Goal: Transaction & Acquisition: Purchase product/service

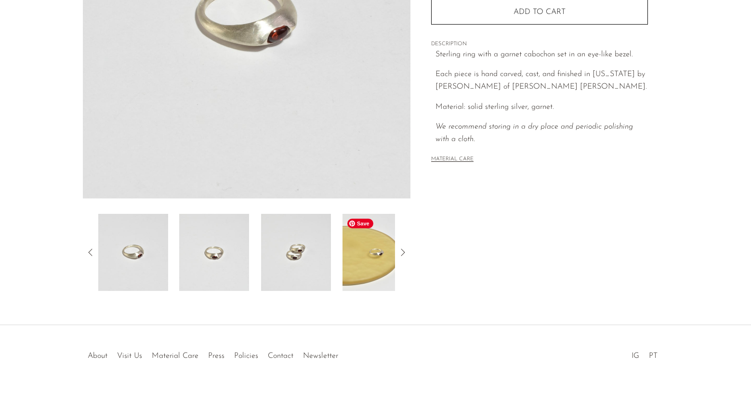
scroll to position [206, 0]
click at [380, 255] on img at bounding box center [378, 253] width 70 height 77
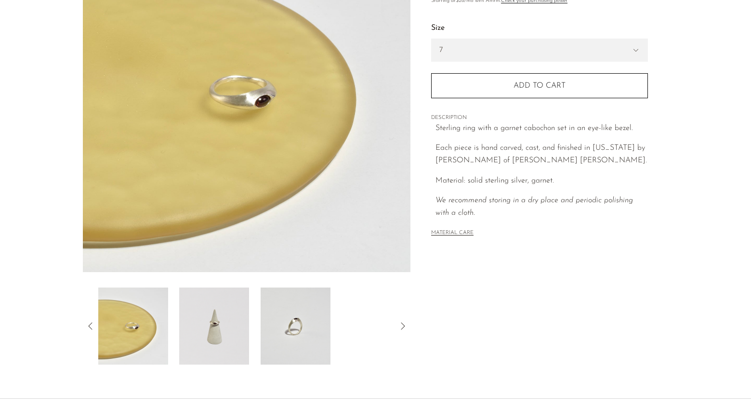
scroll to position [207, 0]
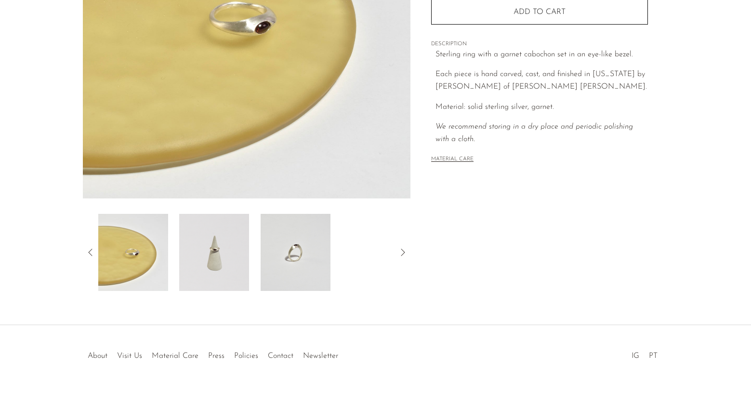
click at [93, 243] on div at bounding box center [247, 252] width 328 height 77
click at [92, 250] on icon at bounding box center [91, 253] width 12 height 12
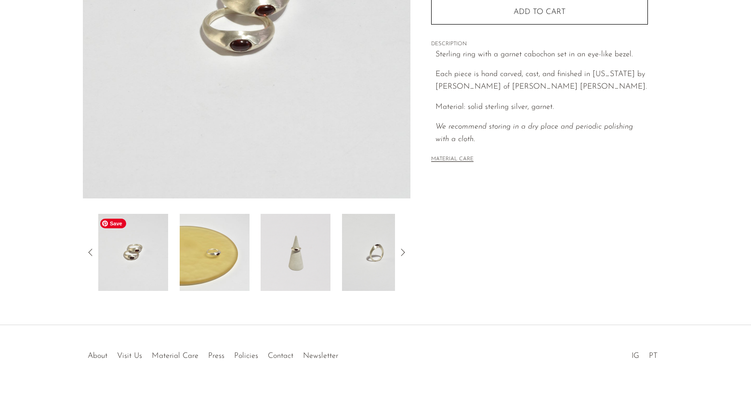
scroll to position [159, 0]
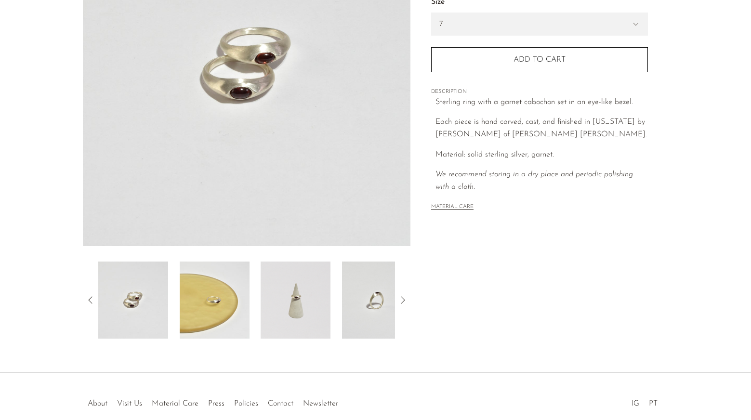
click at [90, 299] on icon at bounding box center [91, 300] width 12 height 12
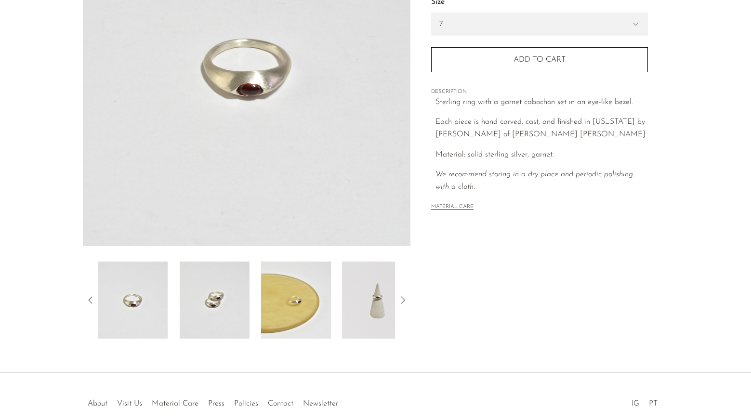
scroll to position [0, 0]
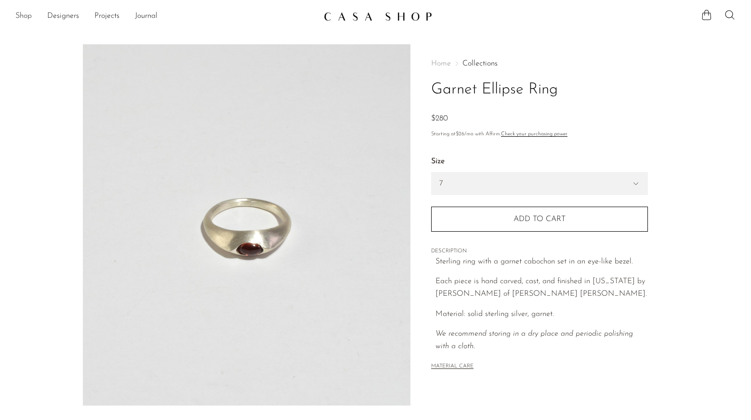
click at [18, 14] on link "Shop" at bounding box center [23, 16] width 16 height 13
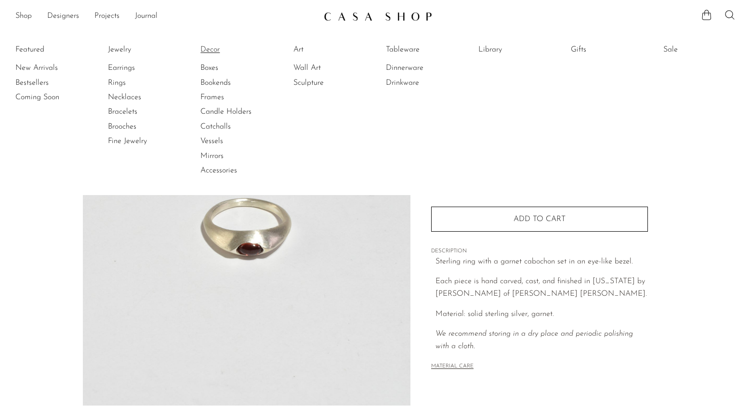
click at [206, 51] on link "Decor" at bounding box center [236, 49] width 72 height 11
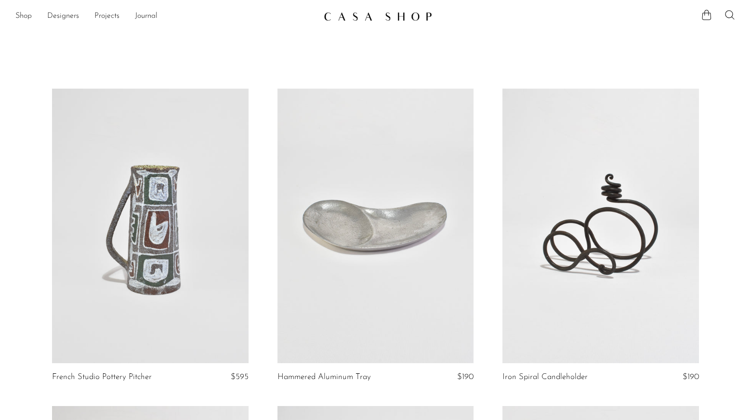
click at [343, 15] on img at bounding box center [378, 17] width 108 height 10
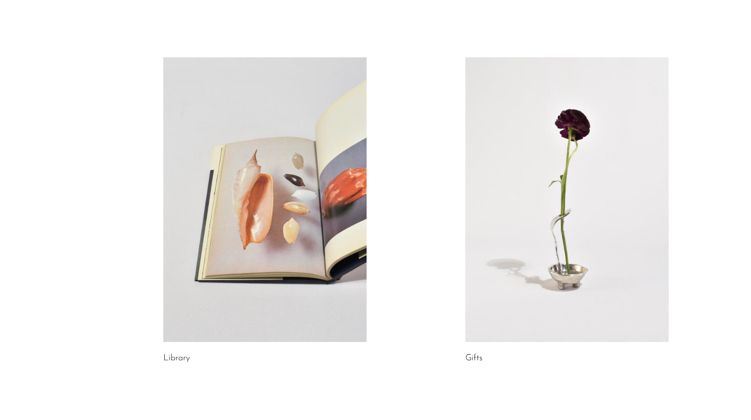
scroll to position [534, 0]
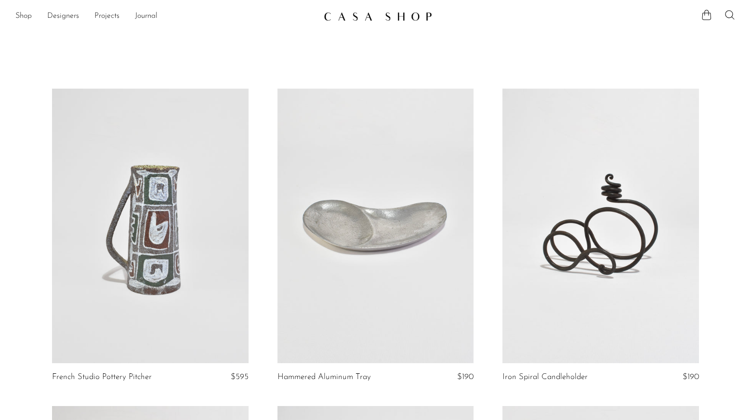
click at [27, 19] on link "Shop" at bounding box center [23, 16] width 16 height 13
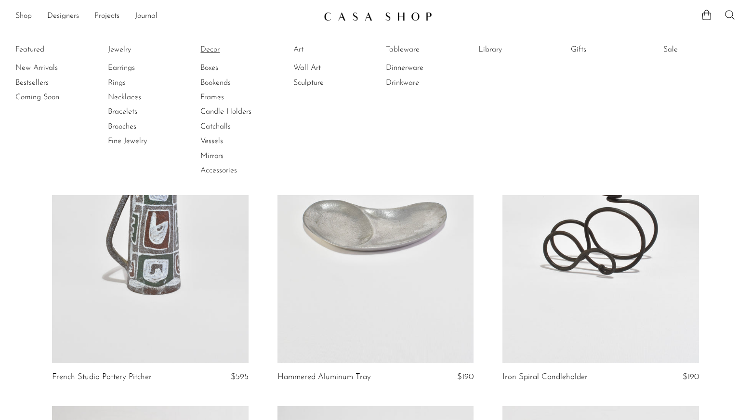
click at [212, 47] on link "Decor" at bounding box center [236, 49] width 72 height 11
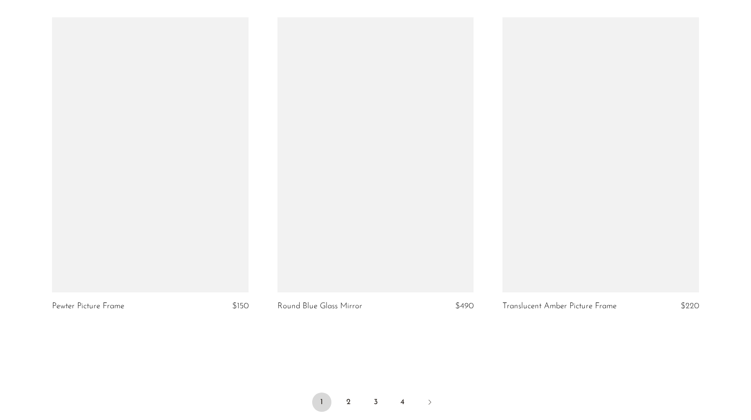
scroll to position [3712, 0]
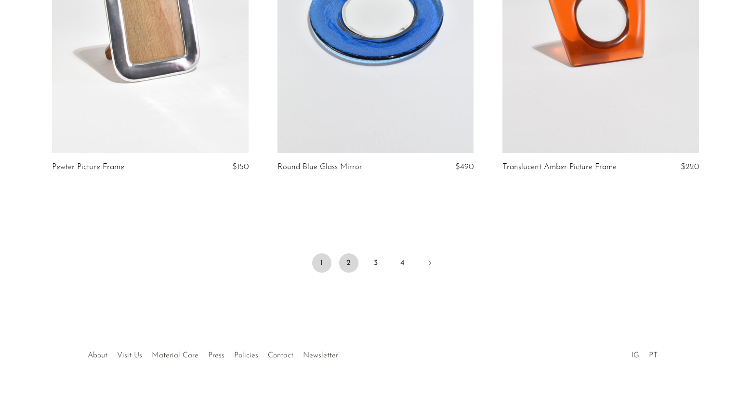
click at [350, 264] on link "2" at bounding box center [348, 262] width 19 height 19
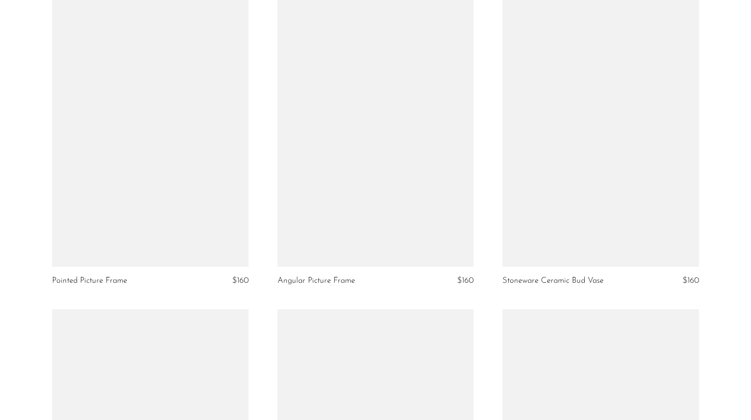
scroll to position [3672, 0]
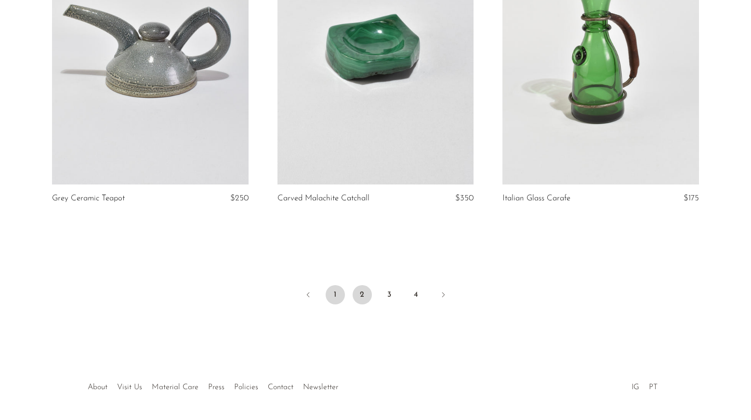
click at [336, 291] on link "1" at bounding box center [335, 294] width 19 height 19
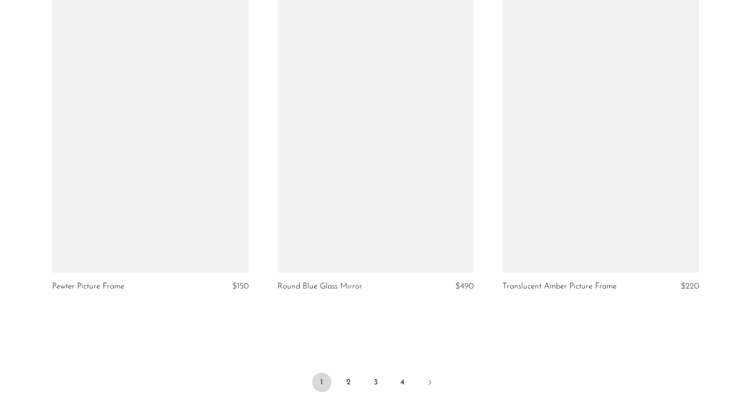
scroll to position [3593, 0]
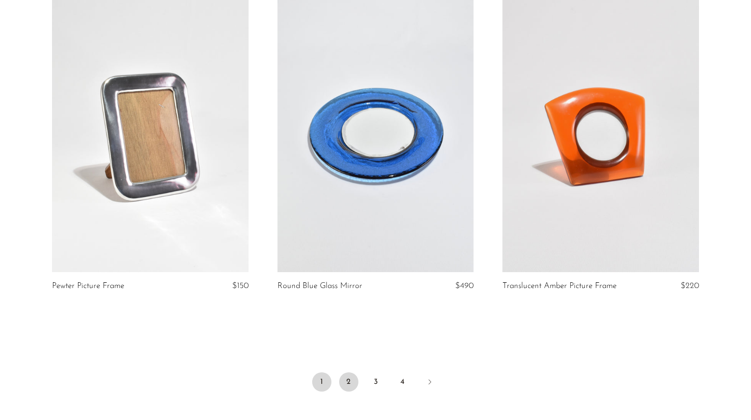
click at [347, 384] on link "2" at bounding box center [348, 381] width 19 height 19
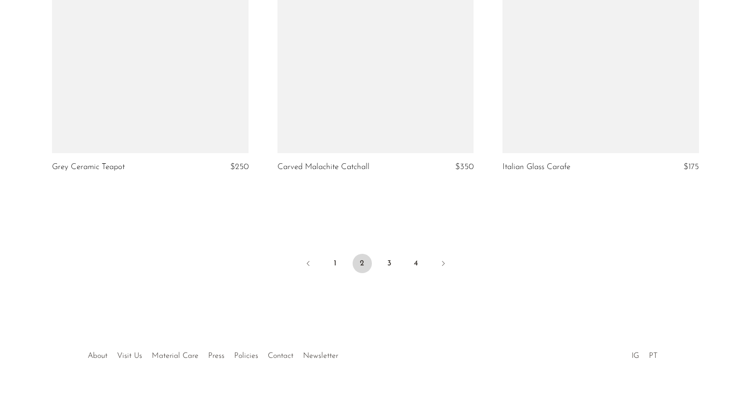
scroll to position [3607, 0]
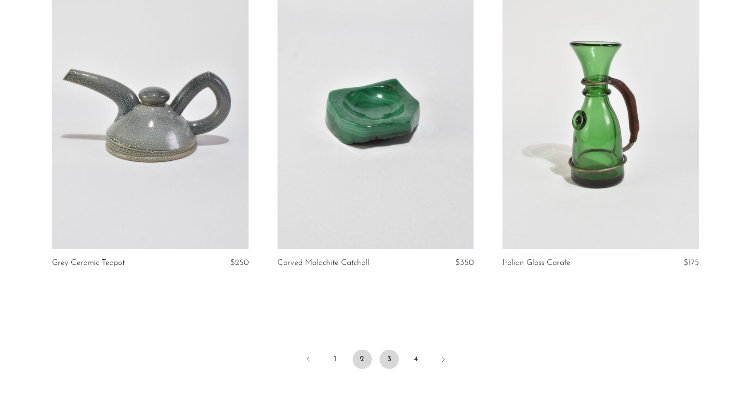
click at [386, 363] on link "3" at bounding box center [389, 359] width 19 height 19
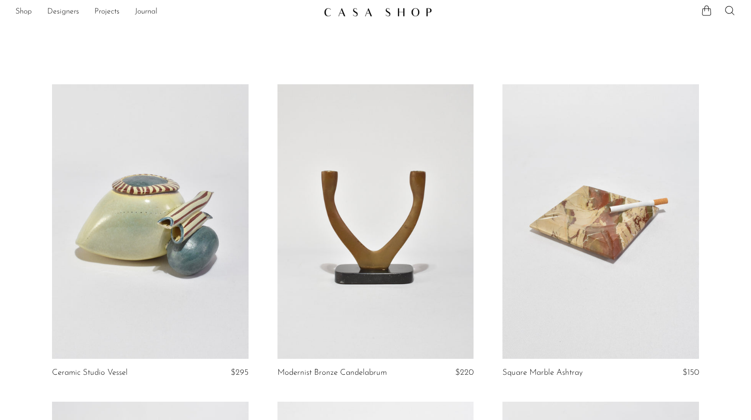
scroll to position [5, 0]
click at [203, 157] on link at bounding box center [150, 221] width 197 height 275
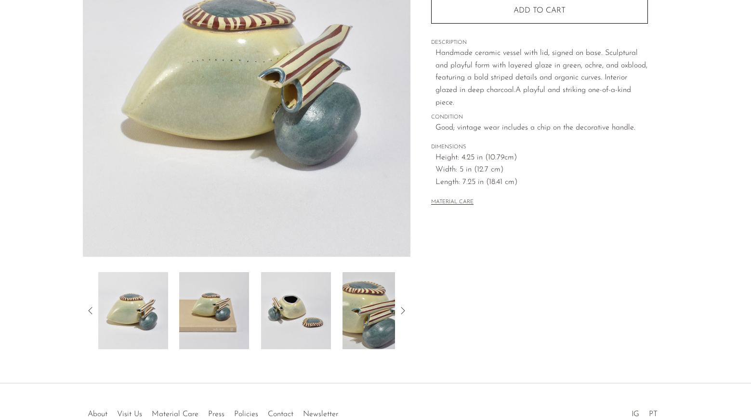
scroll to position [207, 0]
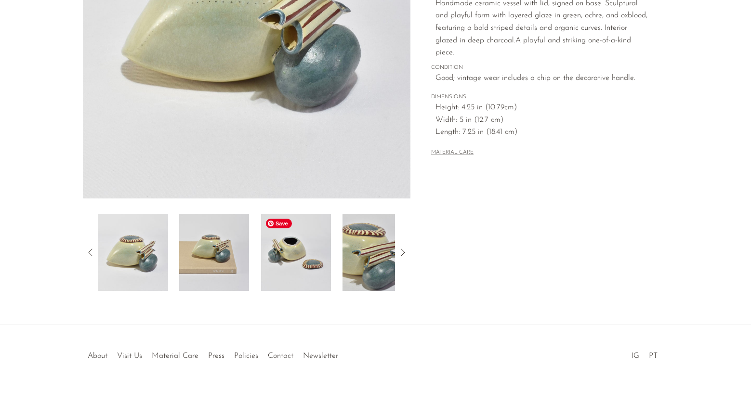
click at [283, 264] on img at bounding box center [296, 252] width 70 height 77
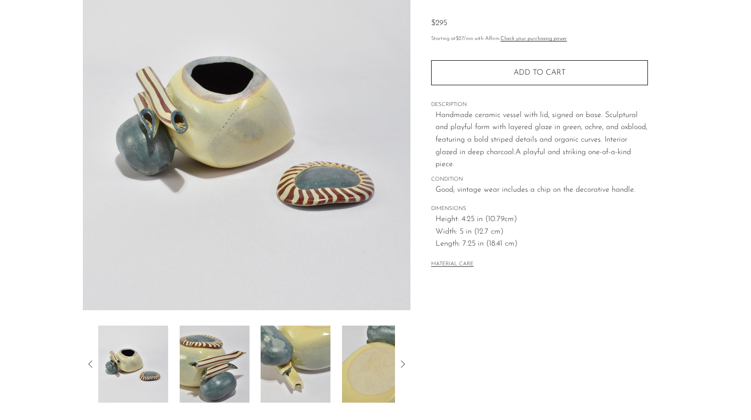
scroll to position [91, 0]
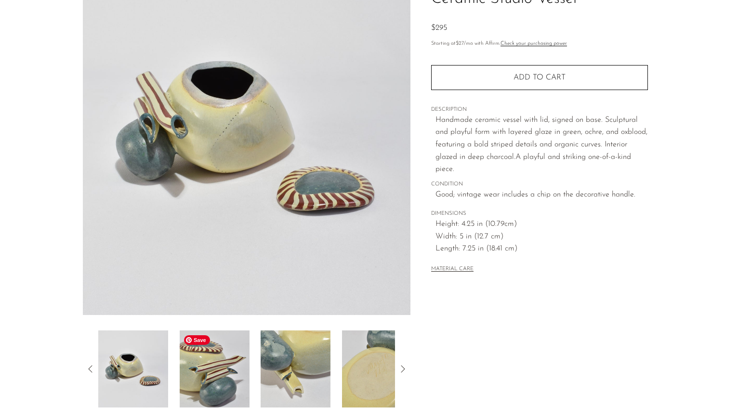
click at [208, 381] on img at bounding box center [214, 368] width 70 height 77
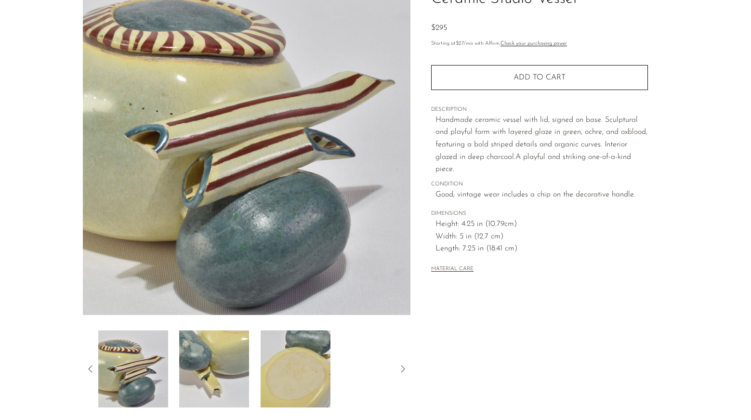
scroll to position [0, 0]
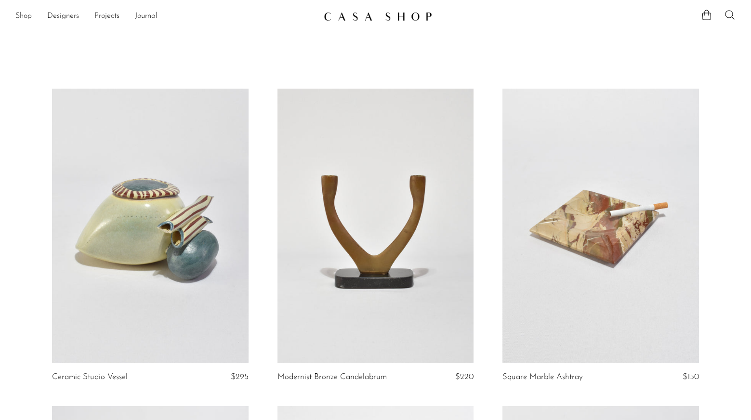
scroll to position [5, 0]
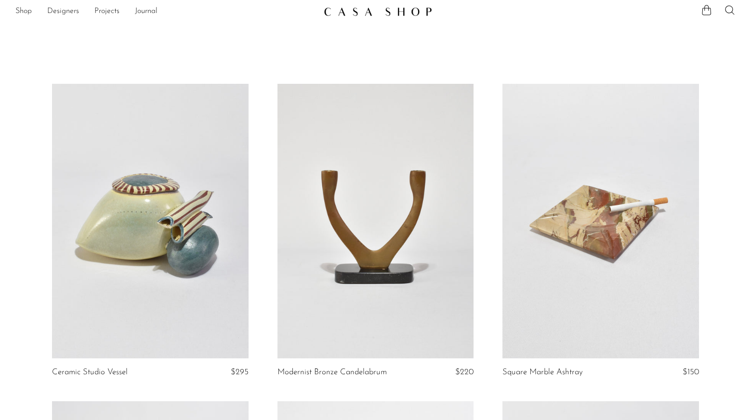
click at [712, 277] on article "Square Marble Ashtray $150" at bounding box center [600, 242] width 225 height 317
click at [619, 238] on link at bounding box center [600, 221] width 197 height 275
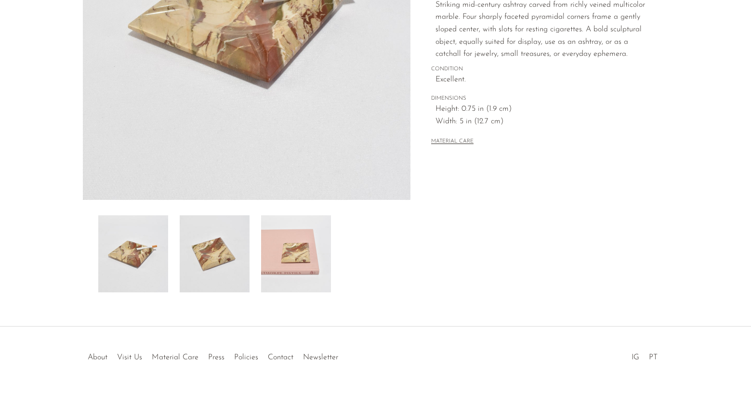
scroll to position [207, 0]
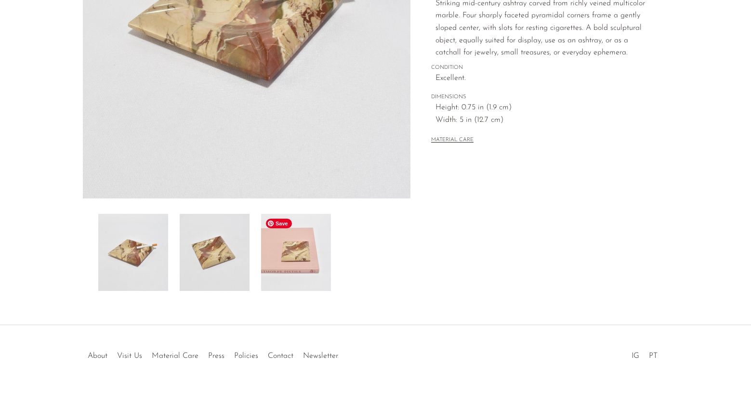
click at [288, 258] on img at bounding box center [296, 252] width 70 height 77
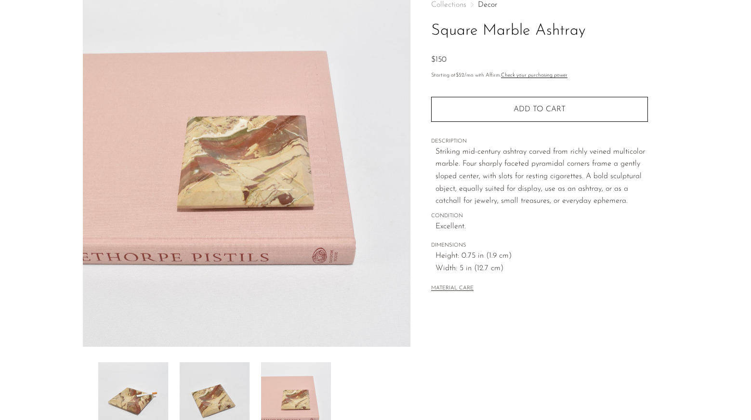
scroll to position [115, 0]
